Goal: Browse casually

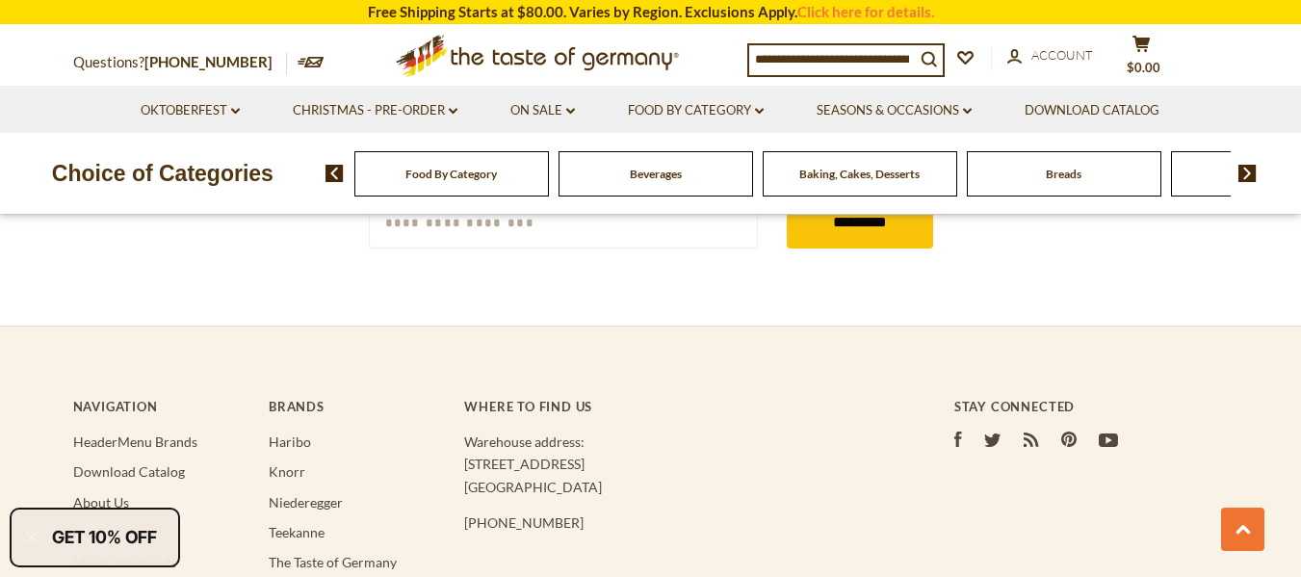
scroll to position [3023, 0]
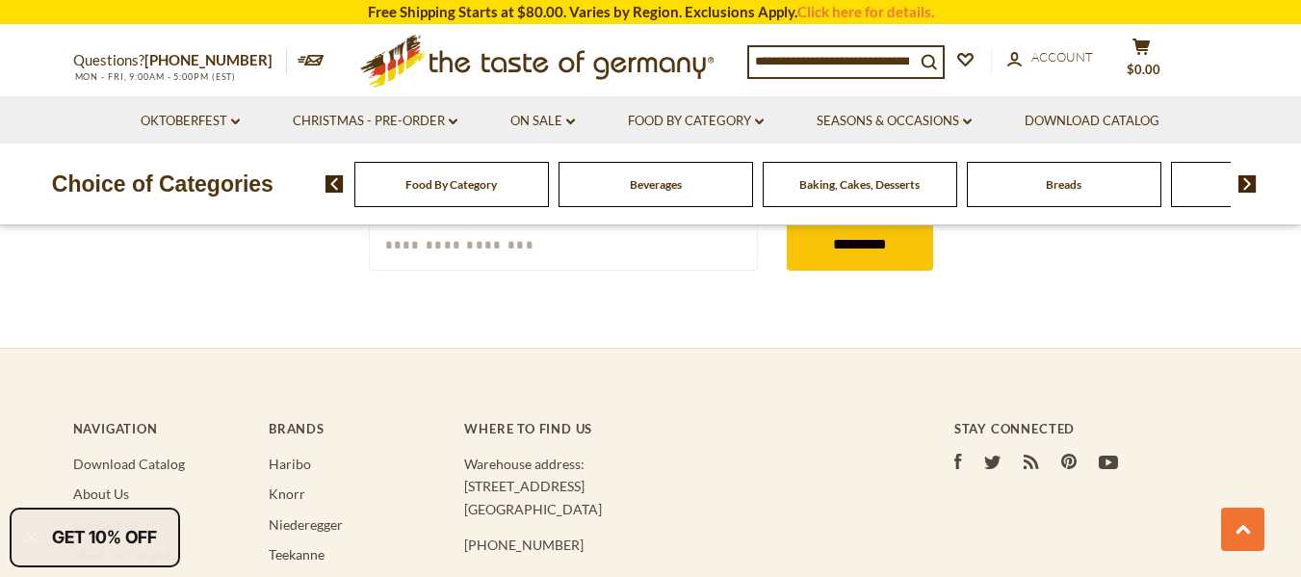
scroll to position [2688, 0]
